Goal: Information Seeking & Learning: Learn about a topic

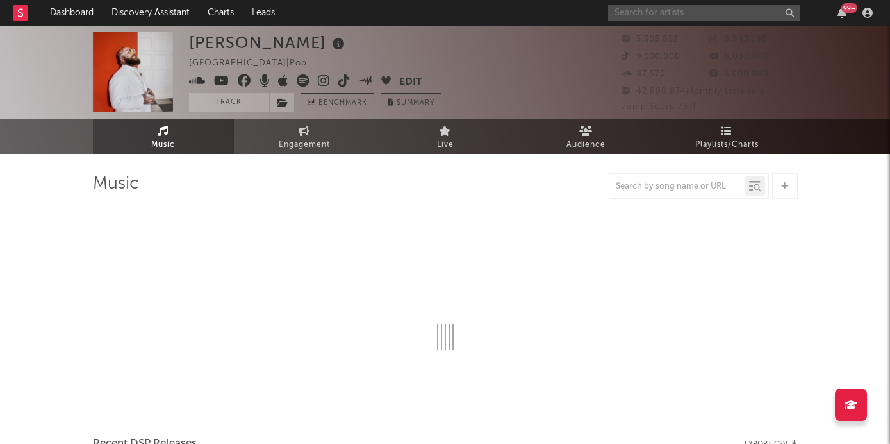
click at [627, 14] on input "text" at bounding box center [704, 13] width 192 height 16
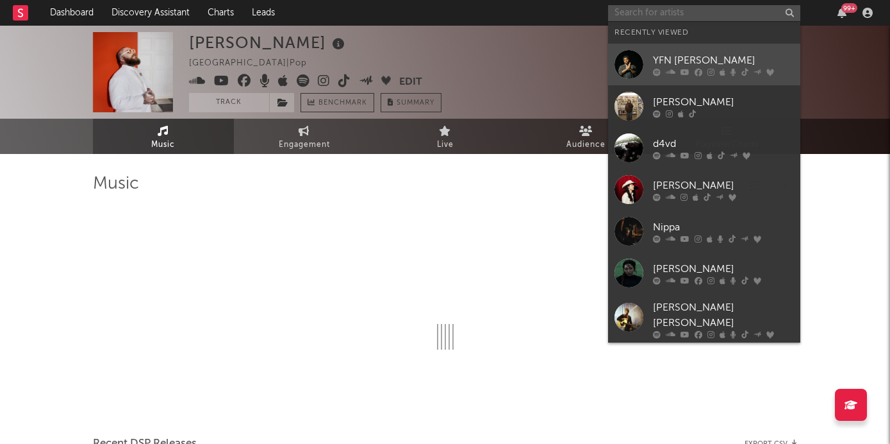
select select "6m"
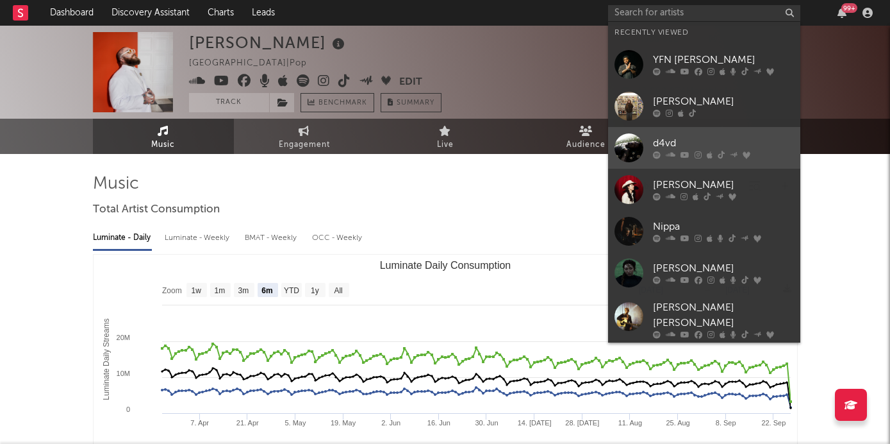
click at [702, 139] on div "d4vd" at bounding box center [723, 143] width 141 height 15
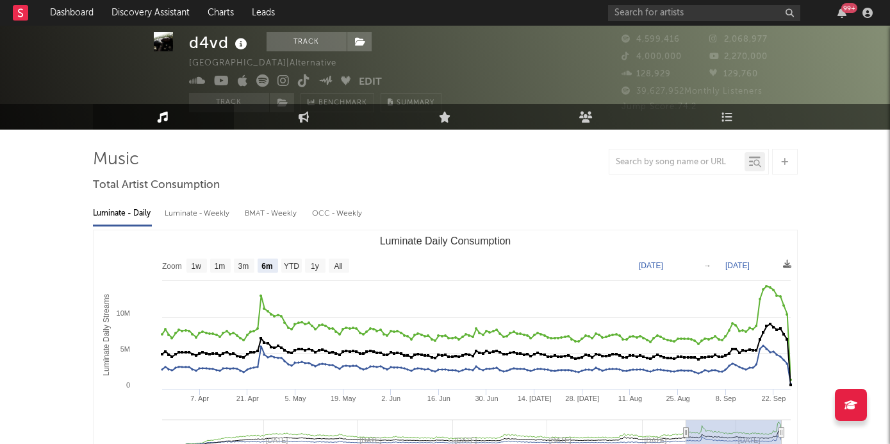
scroll to position [27, 0]
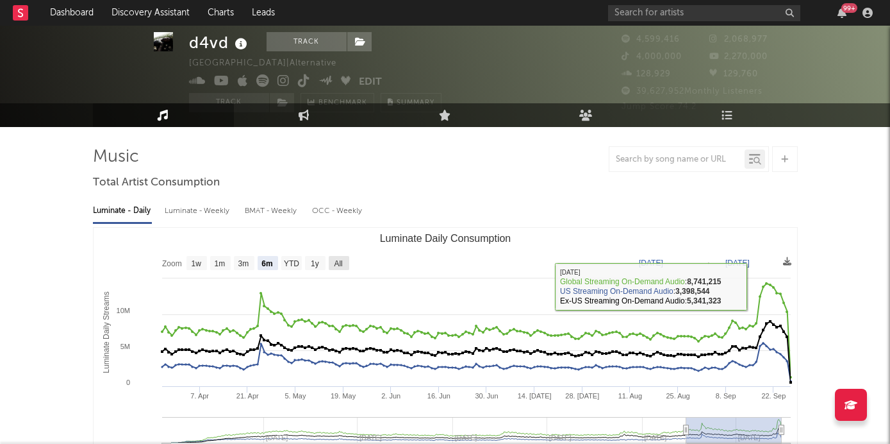
click at [337, 263] on text "All" at bounding box center [338, 263] width 8 height 9
select select "All"
type input "[DATE]"
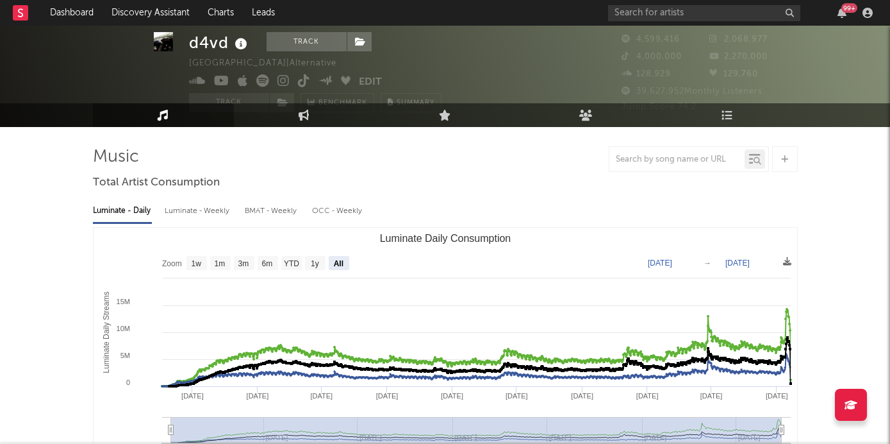
drag, startPoint x: 517, startPoint y: 236, endPoint x: 362, endPoint y: 236, distance: 155.1
click at [362, 236] on rect "Luminate Daily Consumption" at bounding box center [446, 356] width 704 height 256
drag, startPoint x: 374, startPoint y: 237, endPoint x: 540, endPoint y: 237, distance: 166.6
click at [540, 237] on icon "Created with Highcharts 10.3.3 Luminate Daily Streams Luminate Daily Consumptio…" at bounding box center [446, 356] width 704 height 256
click at [454, 211] on div "Luminate - Daily Luminate - Weekly BMAT - Weekly OCC - Weekly" at bounding box center [445, 211] width 705 height 22
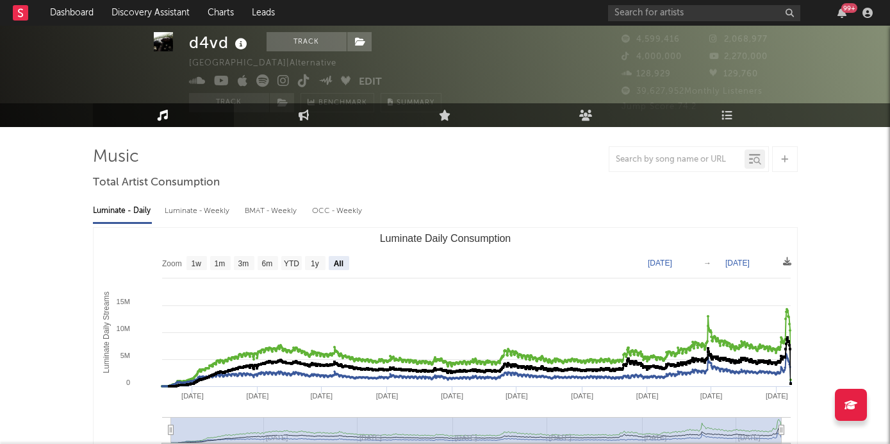
click at [454, 210] on div "Luminate - Daily Luminate - Weekly BMAT - Weekly OCC - Weekly" at bounding box center [445, 211] width 705 height 22
click at [267, 261] on text "6m" at bounding box center [266, 263] width 11 height 9
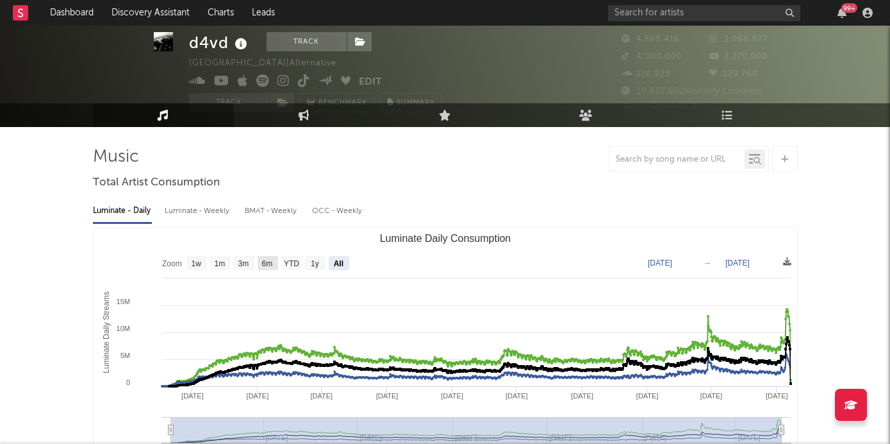
select select "6m"
type input "[DATE]"
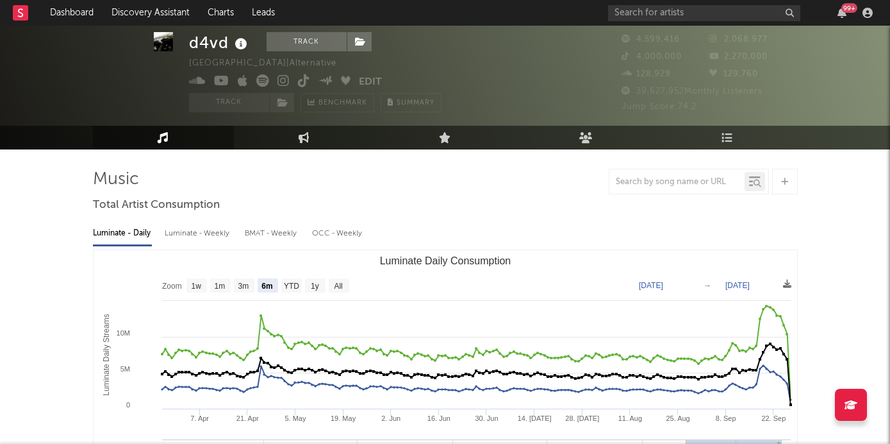
scroll to position [0, 0]
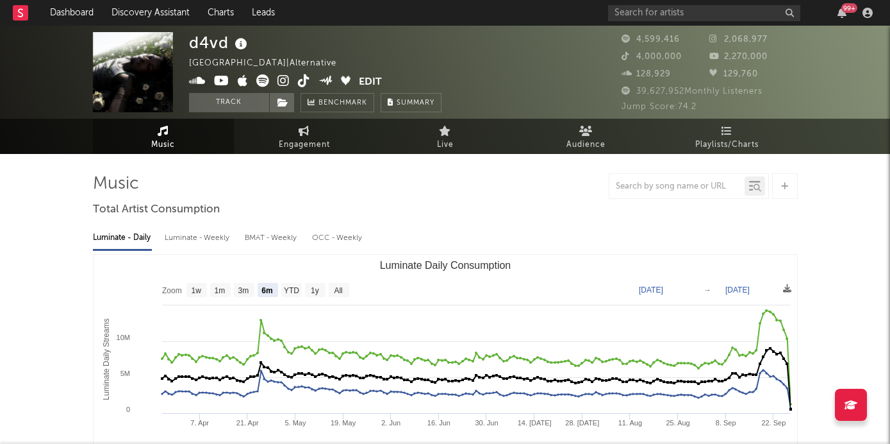
click at [281, 80] on icon at bounding box center [284, 80] width 12 height 13
click at [306, 84] on icon at bounding box center [304, 80] width 12 height 13
click at [444, 187] on div at bounding box center [445, 186] width 705 height 26
